Goal: Task Accomplishment & Management: Use online tool/utility

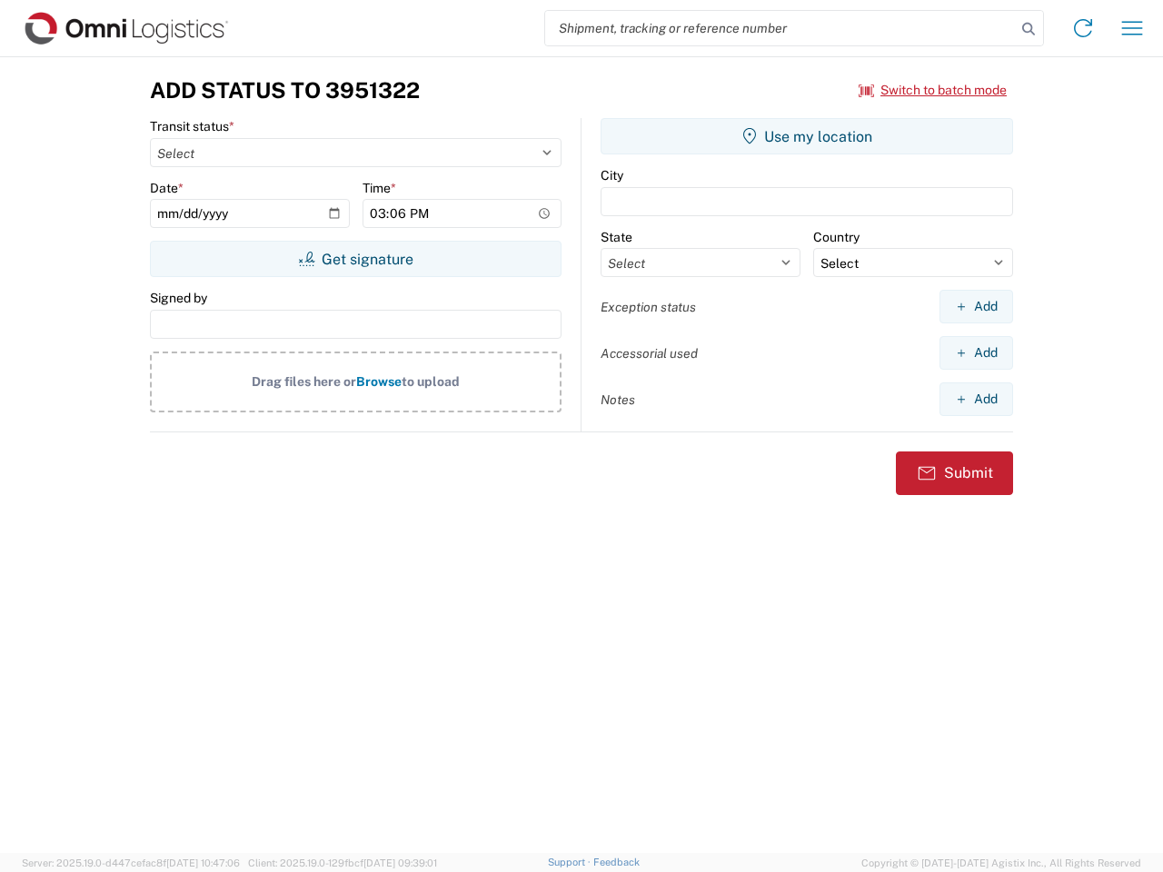
click at [781, 28] on input "search" at bounding box center [780, 28] width 471 height 35
click at [1029, 29] on icon at bounding box center [1028, 28] width 25 height 25
click at [1083, 28] on icon at bounding box center [1083, 28] width 29 height 29
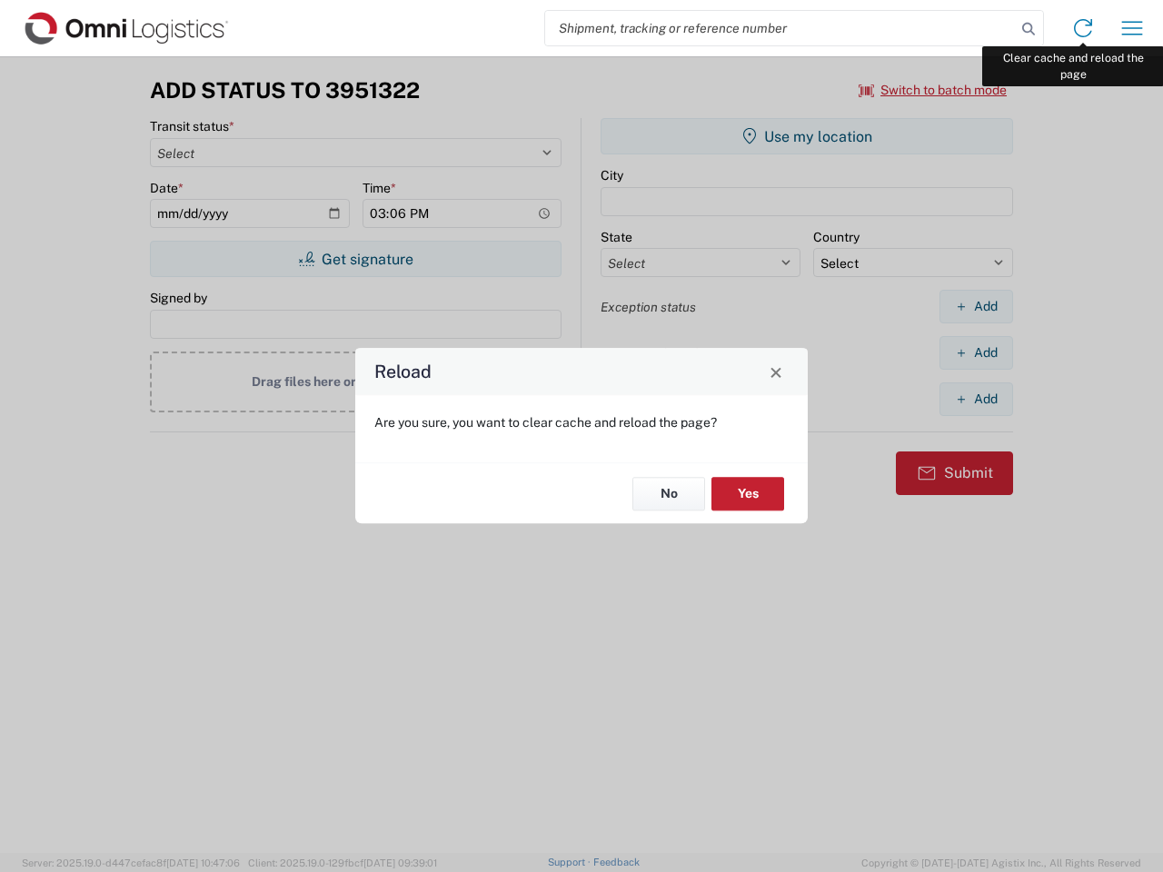
click at [1132, 28] on div "Reload Are you sure, you want to clear cache and reload the page? No Yes" at bounding box center [581, 436] width 1163 height 872
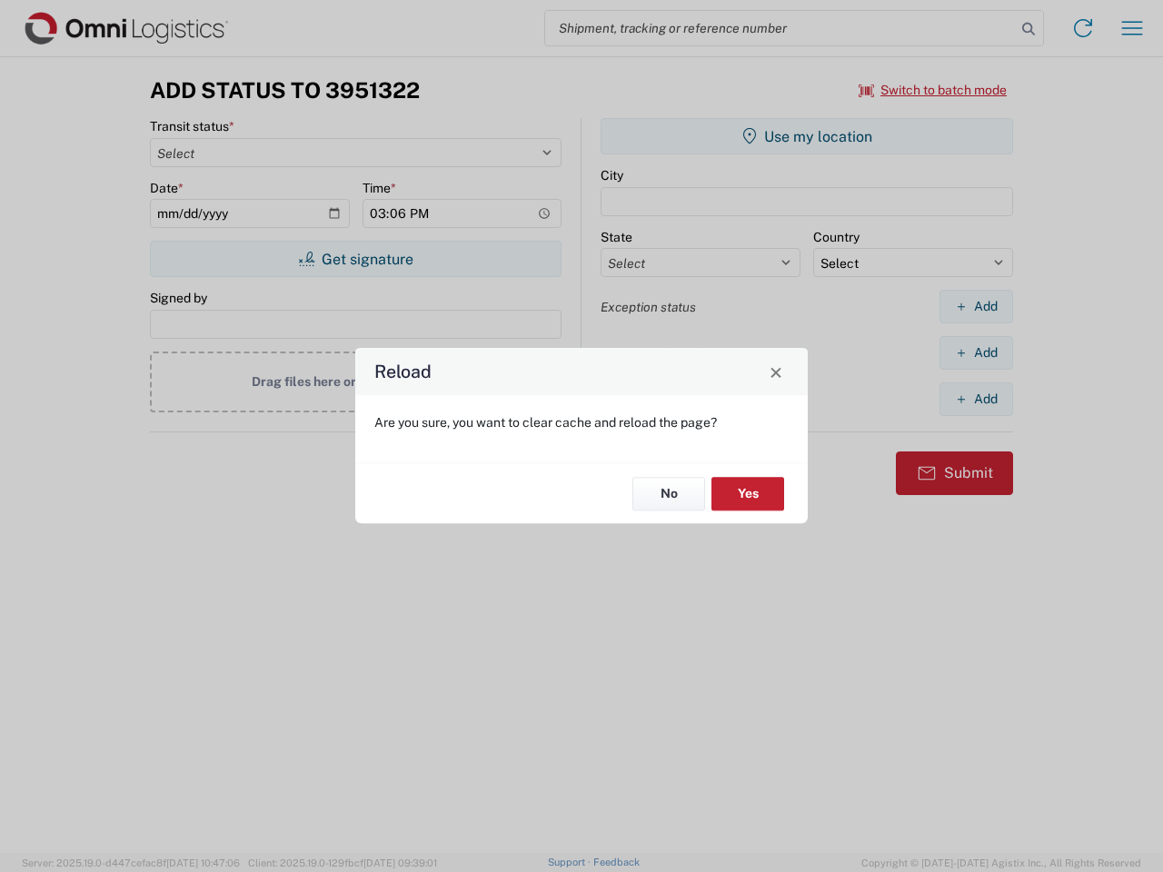
click at [933, 90] on div "Reload Are you sure, you want to clear cache and reload the page? No Yes" at bounding box center [581, 436] width 1163 height 872
click at [355, 259] on div "Reload Are you sure, you want to clear cache and reload the page? No Yes" at bounding box center [581, 436] width 1163 height 872
click at [807, 136] on div "Reload Are you sure, you want to clear cache and reload the page? No Yes" at bounding box center [581, 436] width 1163 height 872
click at [976, 306] on div "Reload Are you sure, you want to clear cache and reload the page? No Yes" at bounding box center [581, 436] width 1163 height 872
click at [976, 353] on div "Reload Are you sure, you want to clear cache and reload the page? No Yes" at bounding box center [581, 436] width 1163 height 872
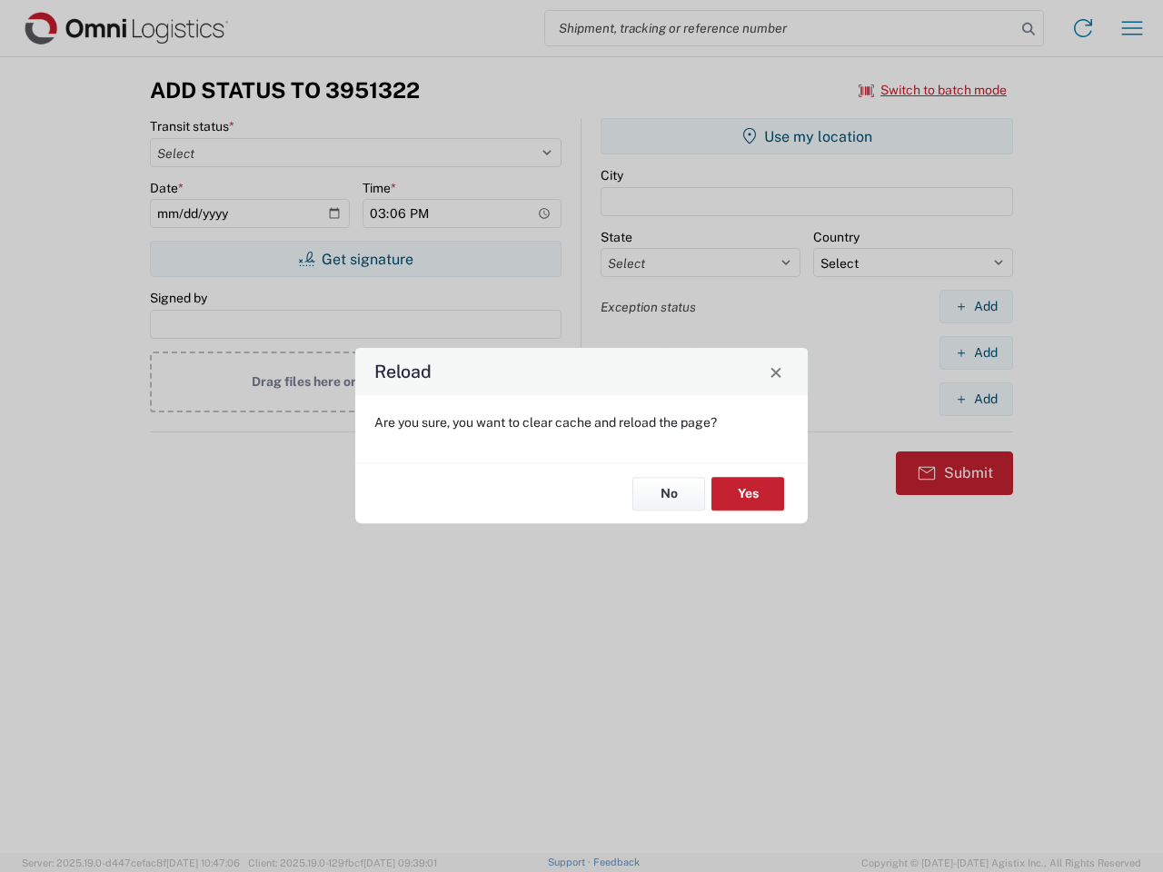
click at [976, 399] on div "Reload Are you sure, you want to clear cache and reload the page? No Yes" at bounding box center [581, 436] width 1163 height 872
